Goal: Transaction & Acquisition: Purchase product/service

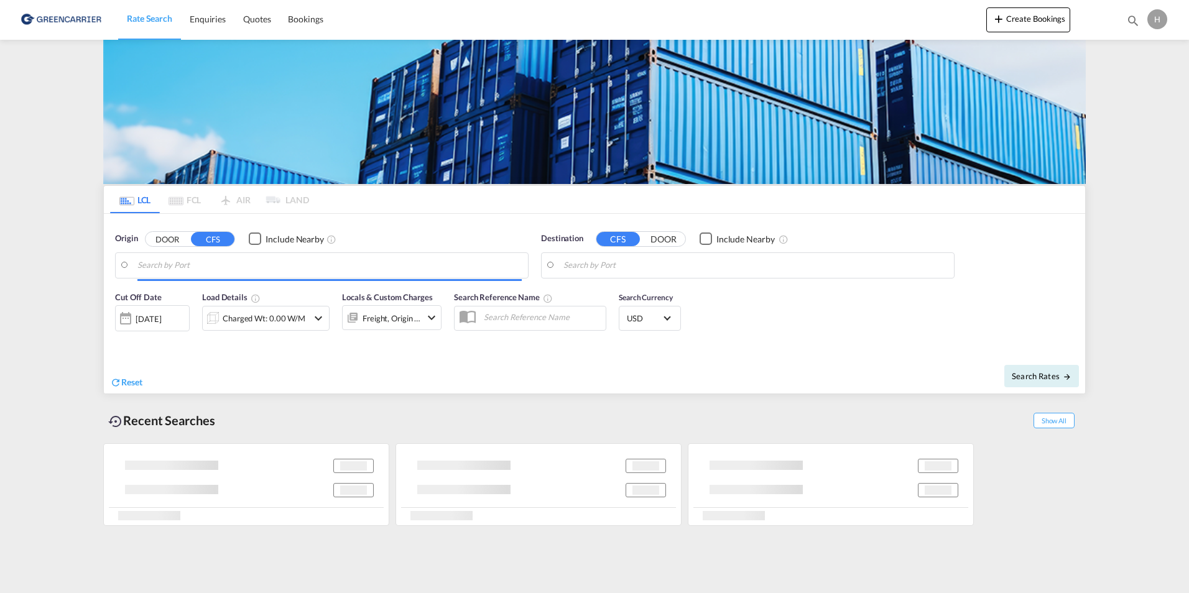
type input "DK-7400, [GEOGRAPHIC_DATA], [GEOGRAPHIC_DATA], [GEOGRAPHIC_DATA], [GEOGRAPHIC_D…"
type input "[GEOGRAPHIC_DATA], HKHKG"
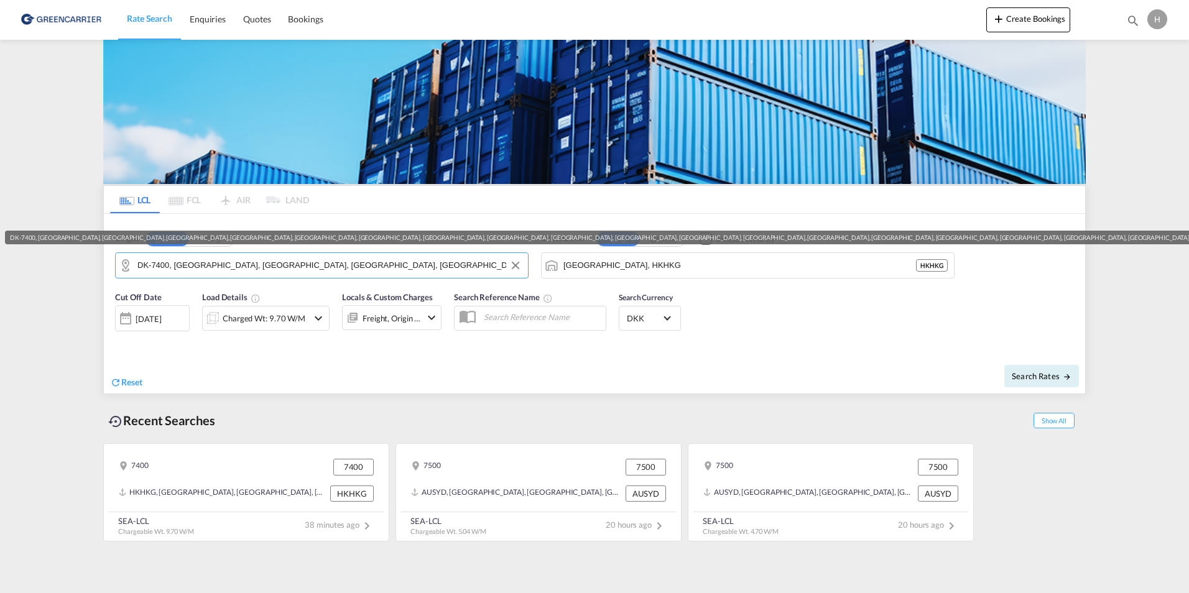
click at [287, 262] on input "DK-7400, [GEOGRAPHIC_DATA], [GEOGRAPHIC_DATA], [GEOGRAPHIC_DATA], [GEOGRAPHIC_D…" at bounding box center [329, 265] width 384 height 19
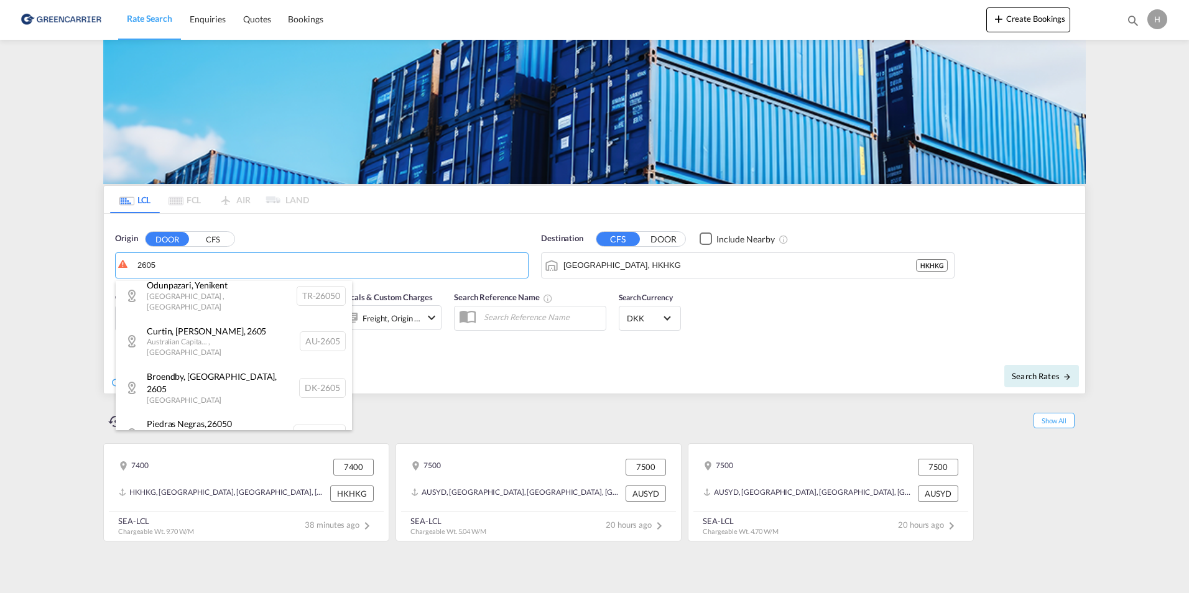
scroll to position [746, 0]
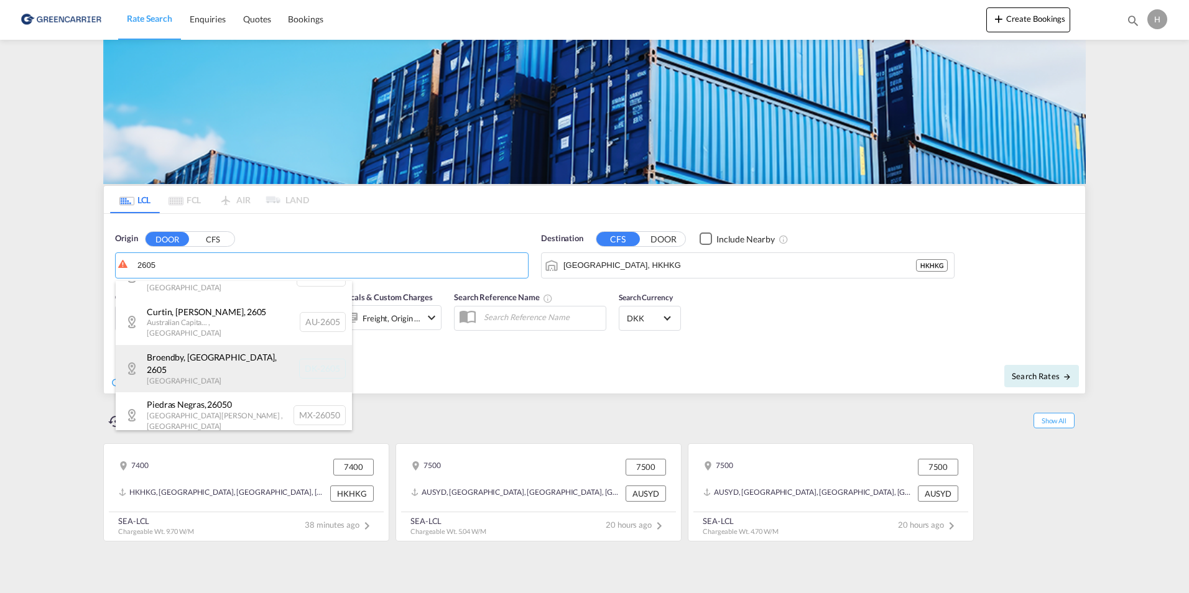
click at [265, 345] on div "Broendby, [GEOGRAPHIC_DATA] , 2605 Denmark DK-2605" at bounding box center [234, 368] width 236 height 47
type input "DK-2605, [GEOGRAPHIC_DATA], [GEOGRAPHIC_DATA]"
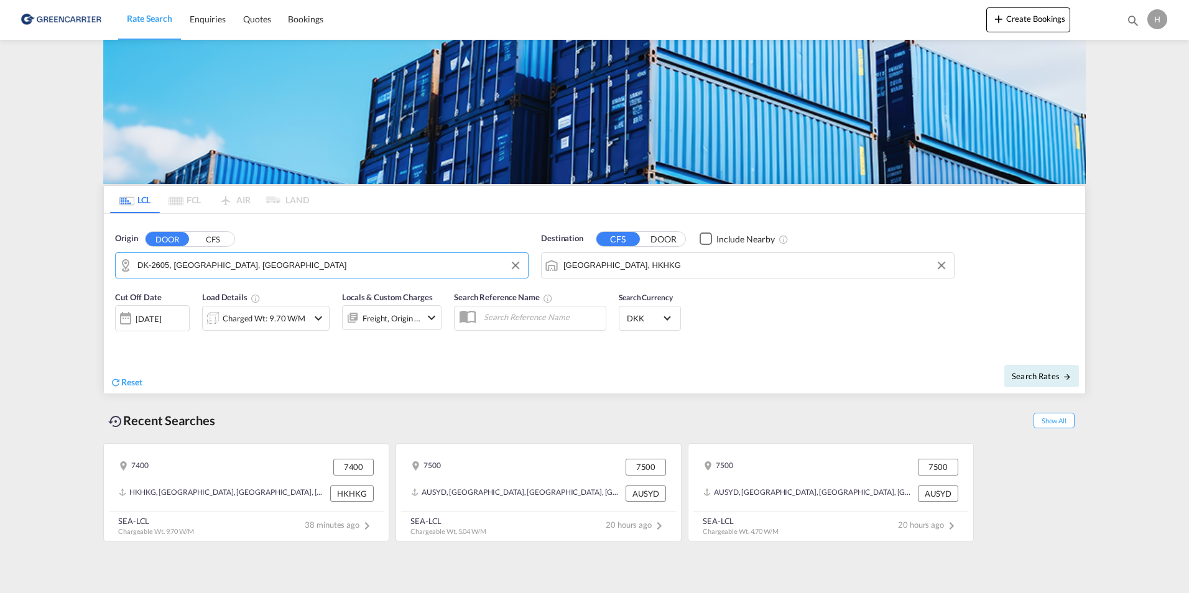
click at [634, 263] on input "[GEOGRAPHIC_DATA], HKHKG" at bounding box center [755, 265] width 384 height 19
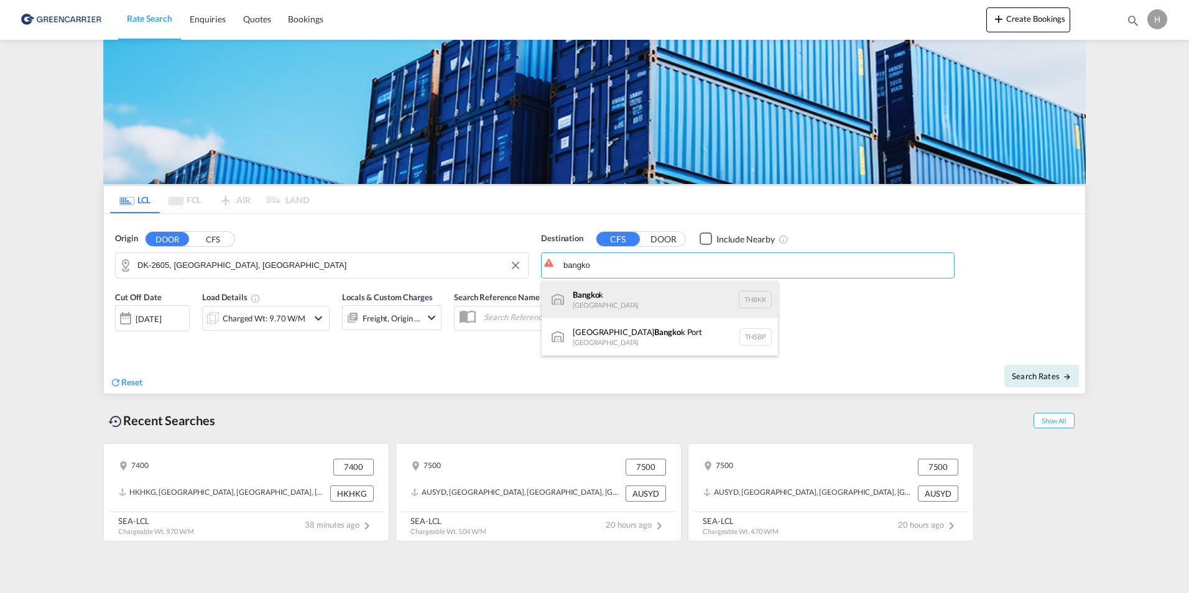
click at [624, 290] on div "Bangko k [GEOGRAPHIC_DATA] THBKK" at bounding box center [660, 299] width 236 height 37
type input "[GEOGRAPHIC_DATA], THBKK"
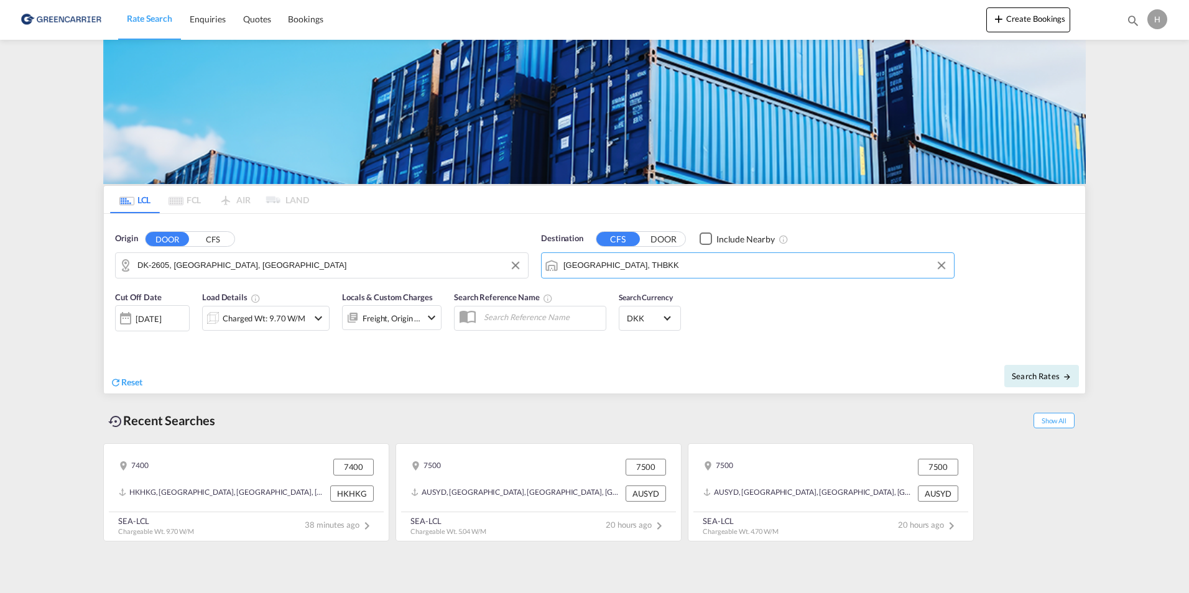
click at [861, 325] on div "Cut Off Date [DATE] [DATE] Load Details Charged Wt: 9.70 W/M Locals & Custom Ch…" at bounding box center [594, 318] width 981 height 67
click at [260, 310] on div "Charged Wt: 9.70 W/M" at bounding box center [264, 318] width 83 height 17
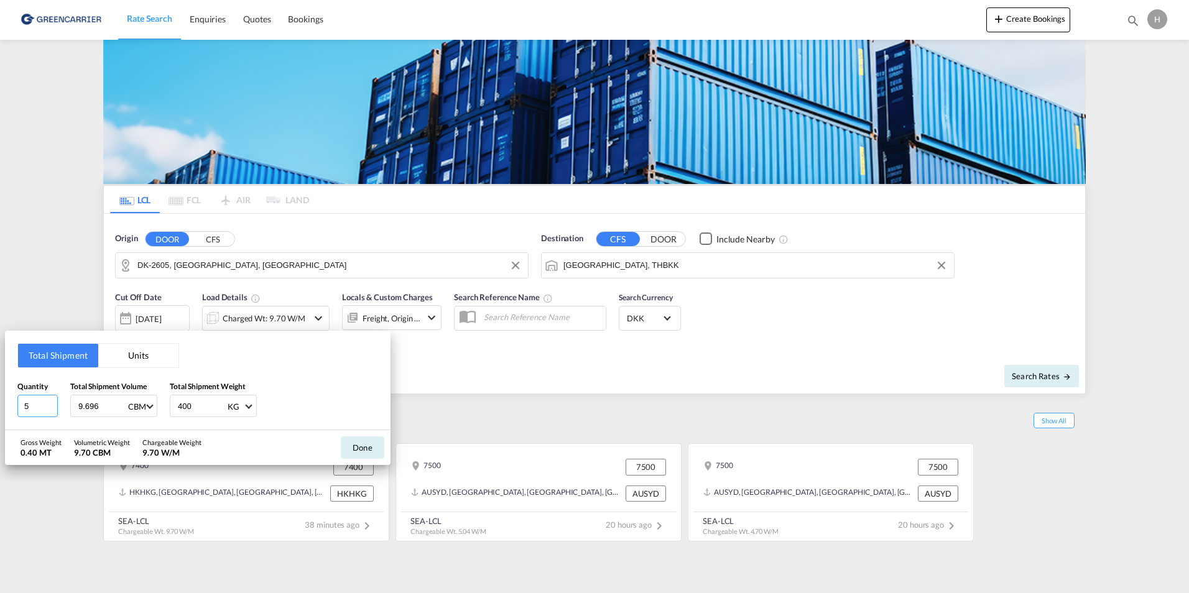
click at [44, 409] on input "5" at bounding box center [37, 406] width 40 height 22
type input "1"
click at [132, 348] on button "Units" at bounding box center [138, 356] width 80 height 24
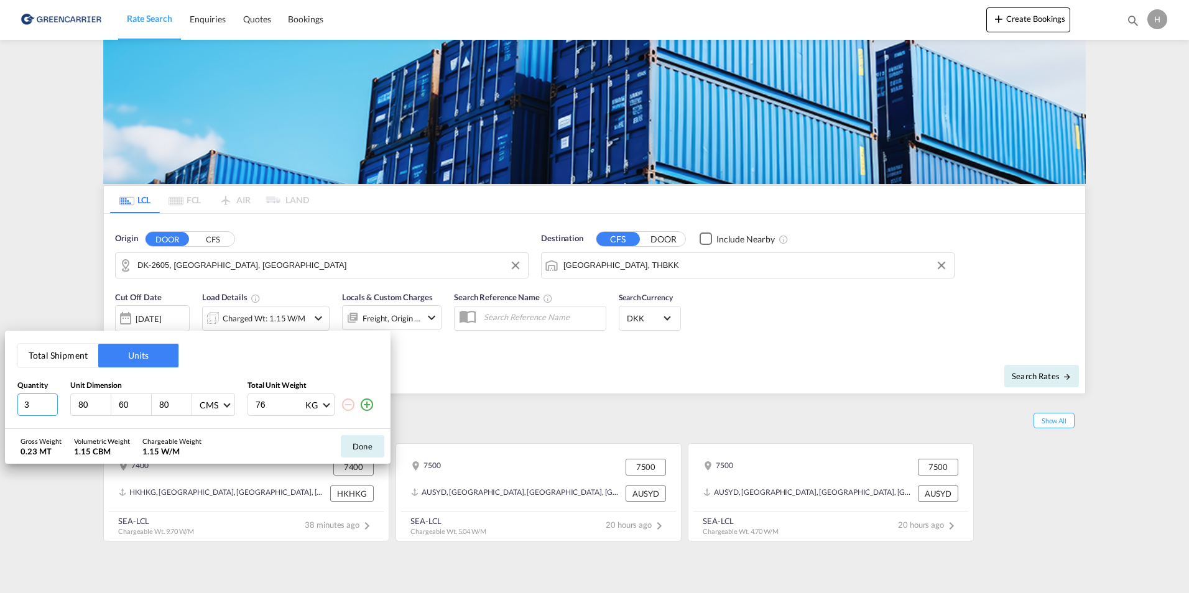
click at [45, 407] on input "3" at bounding box center [37, 405] width 40 height 22
type input "1"
type input "120"
type input "80"
type input "95"
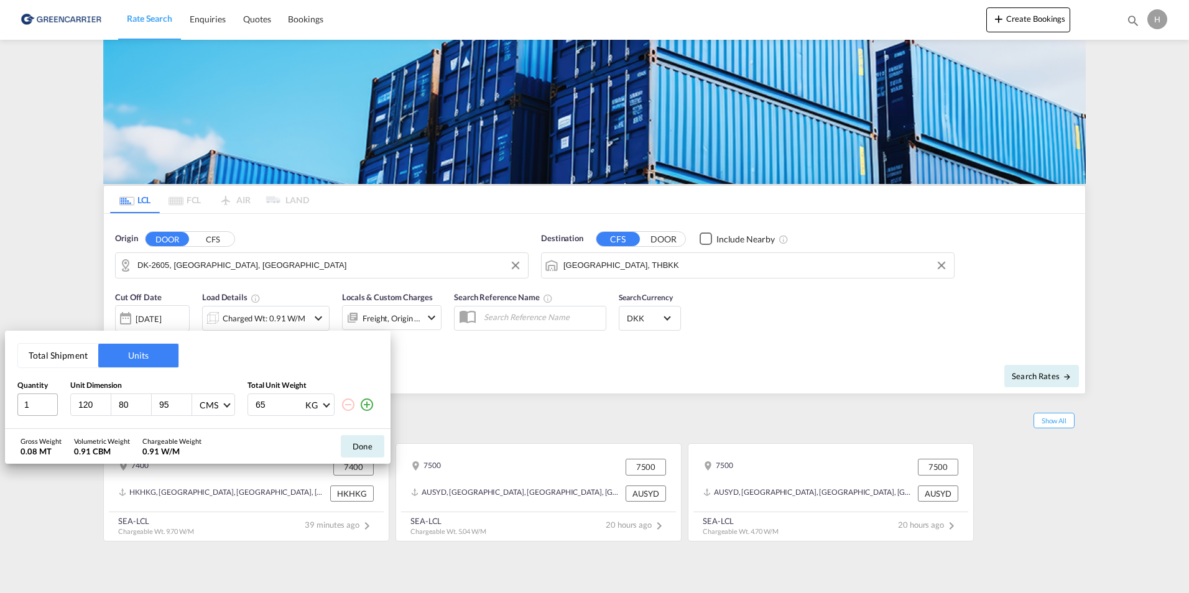
type input "65"
click at [371, 442] on button "Done" at bounding box center [363, 446] width 44 height 22
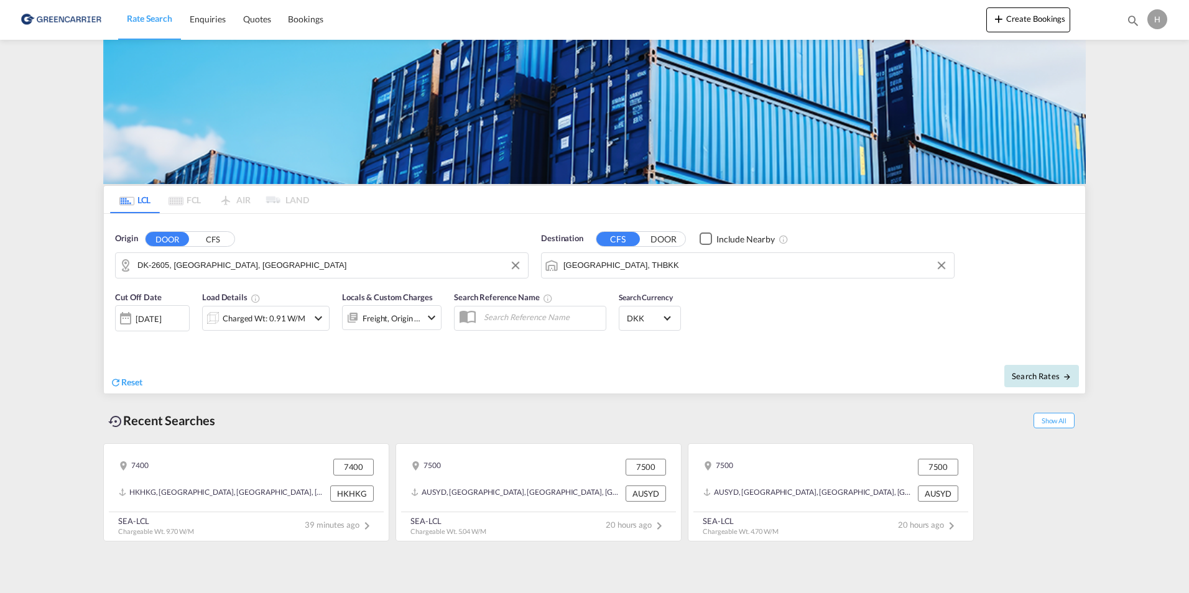
click at [1058, 377] on span "Search Rates" at bounding box center [1042, 376] width 60 height 10
type input "2605 to THBKK / [DATE]"
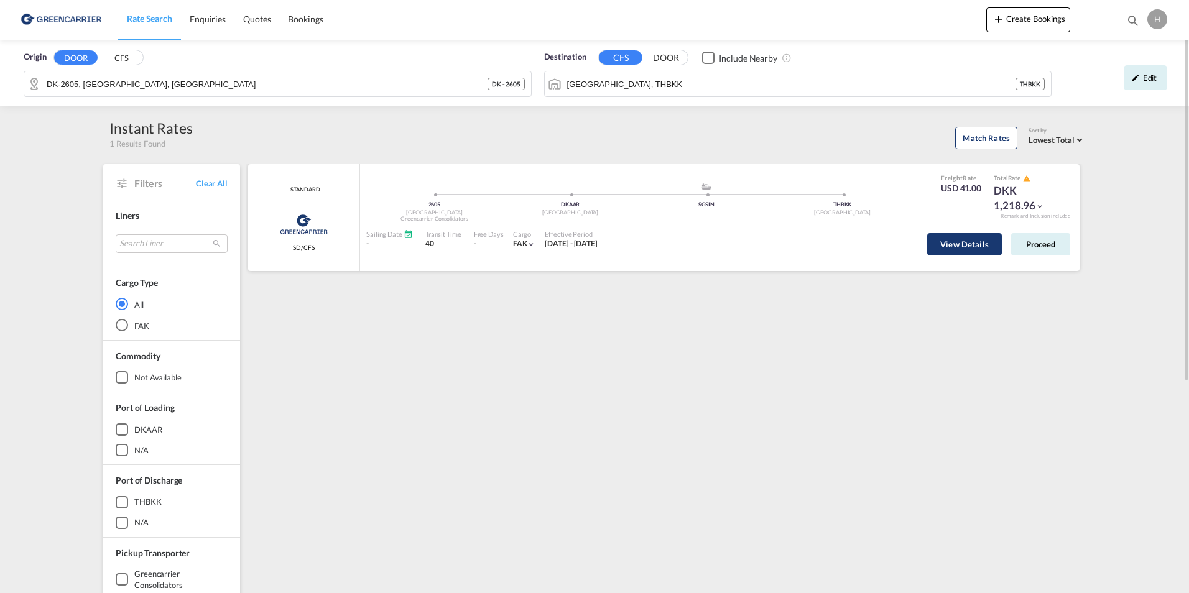
click at [958, 241] on button "View Details" at bounding box center [964, 244] width 75 height 22
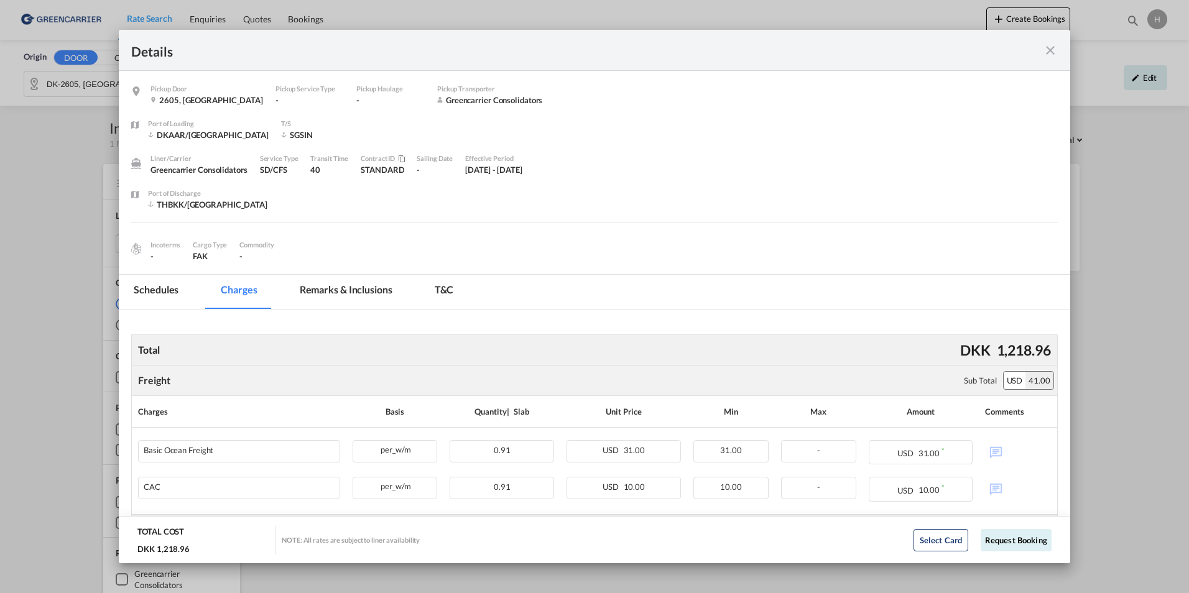
click at [1048, 48] on md-icon "icon-close fg-AAA8AD m-0 cursor" at bounding box center [1050, 50] width 15 height 15
